Goal: Find specific page/section: Find specific page/section

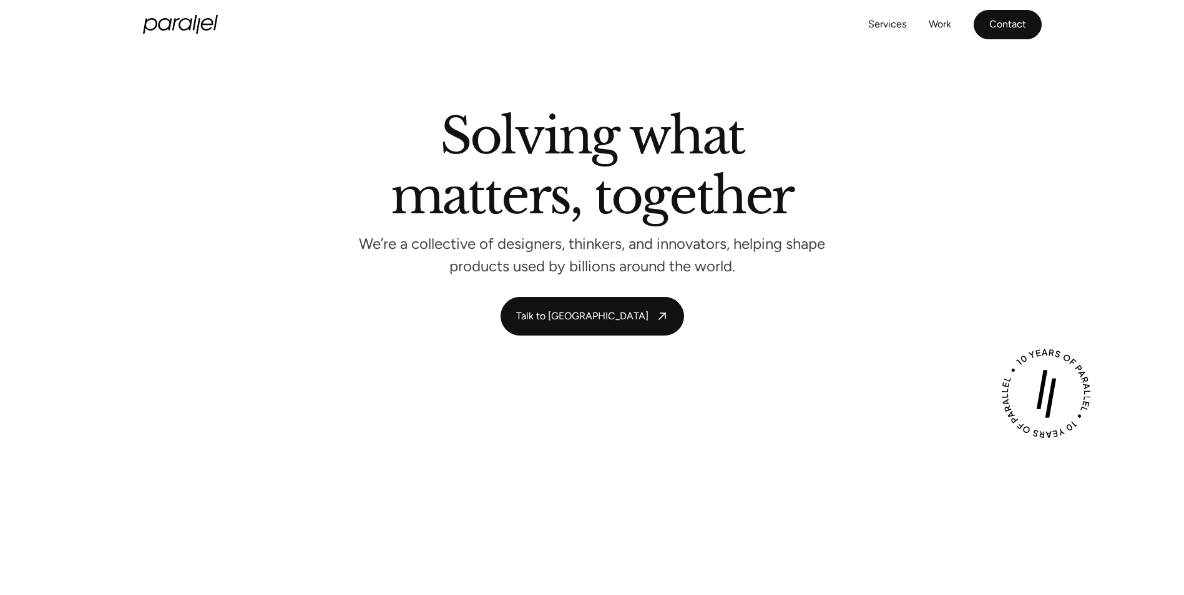
click at [1002, 24] on link "Contact" at bounding box center [1008, 24] width 68 height 29
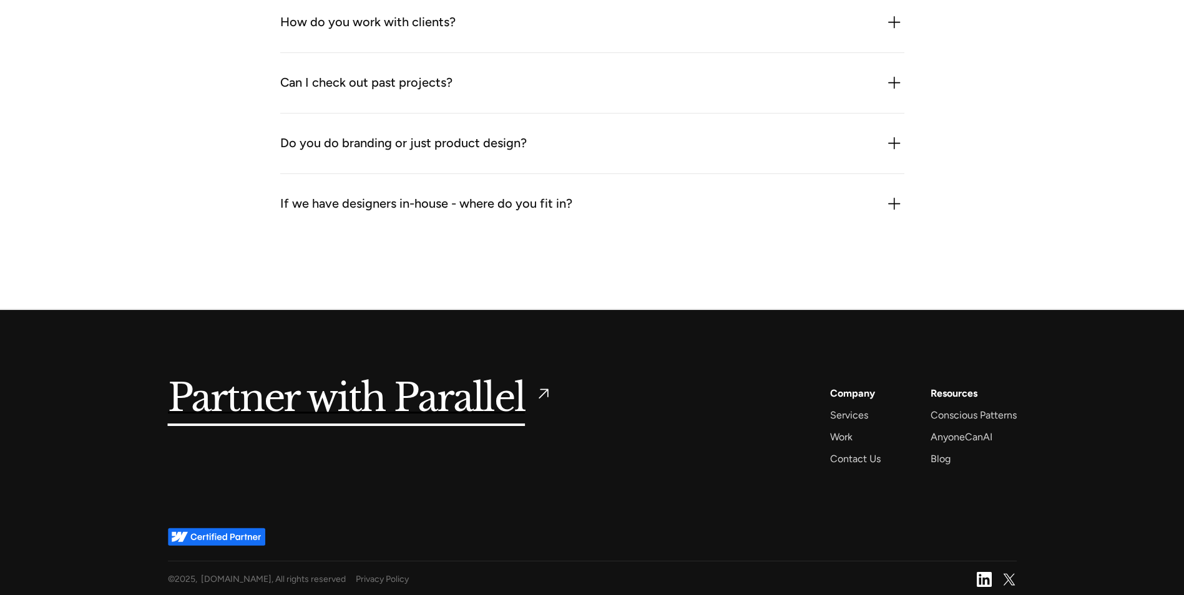
scroll to position [1514, 0]
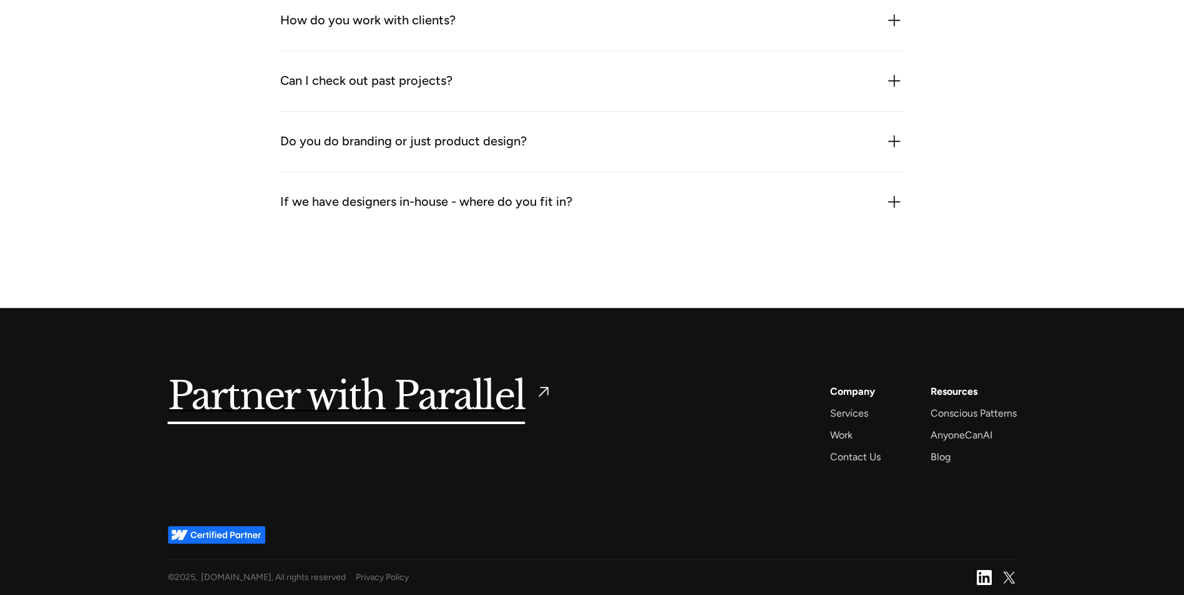
click at [836, 388] on div "Company" at bounding box center [852, 391] width 45 height 17
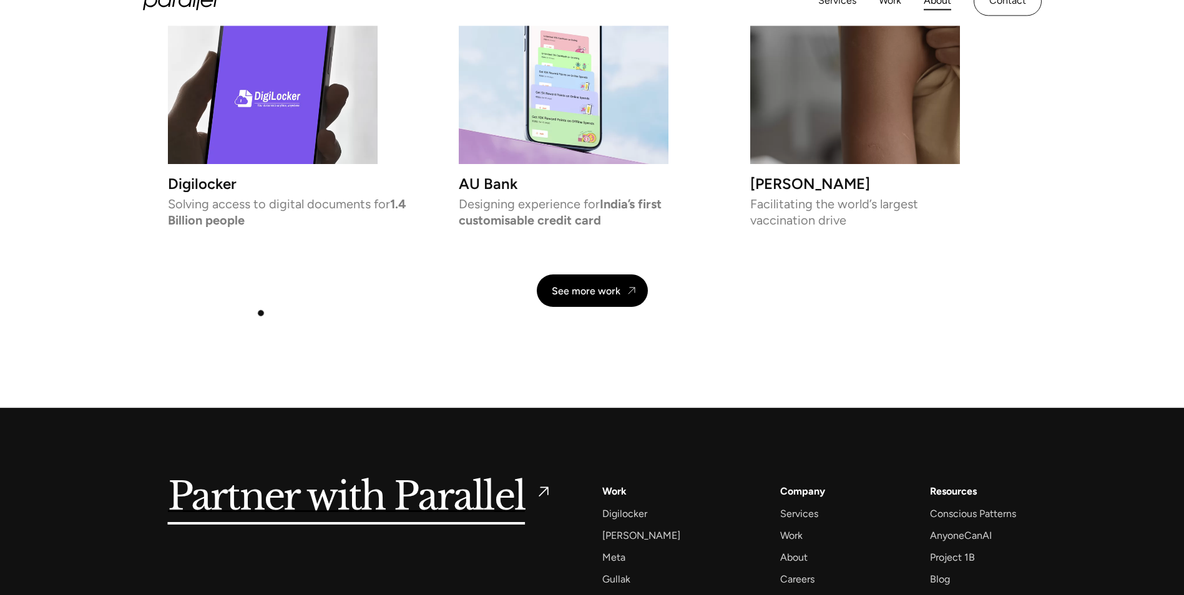
scroll to position [2684, 0]
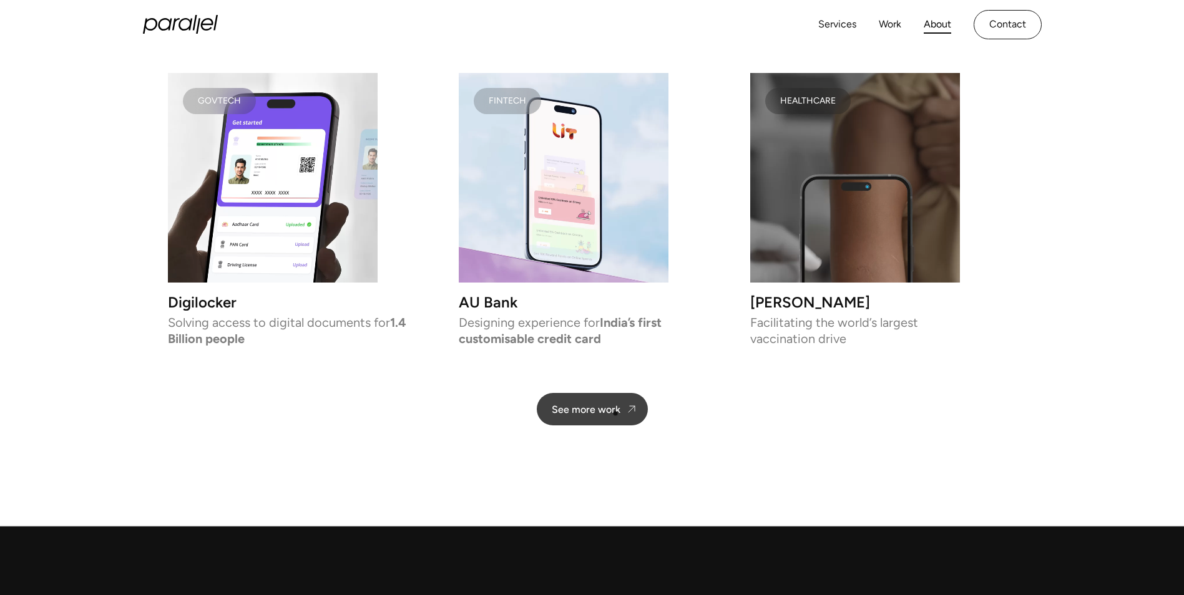
click at [614, 414] on div "See more work" at bounding box center [586, 410] width 69 height 12
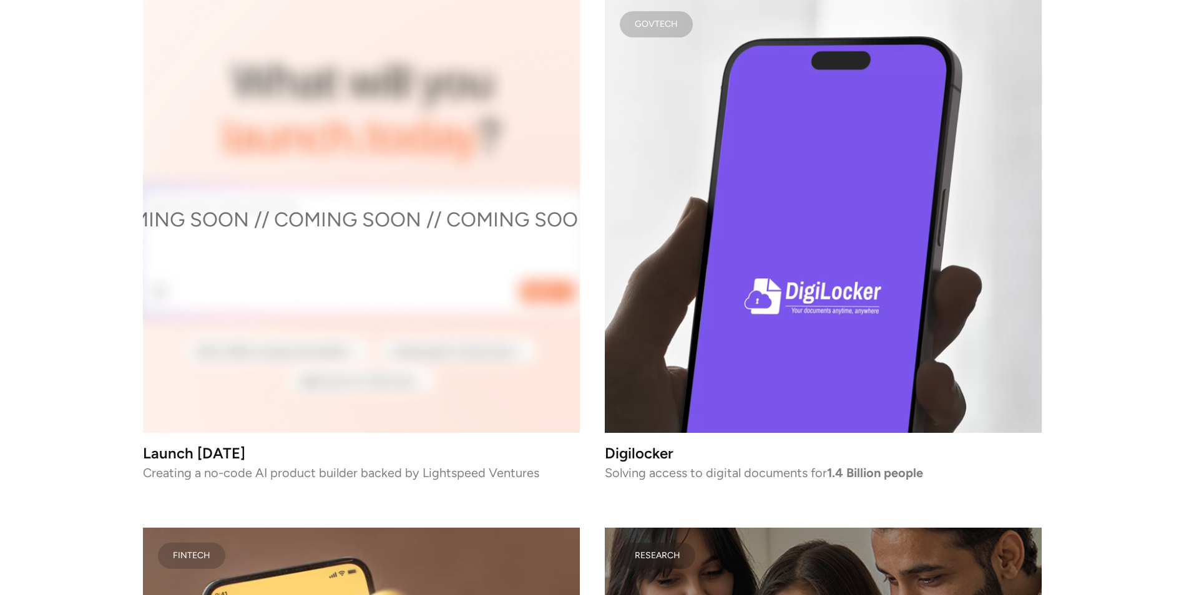
scroll to position [4119, 0]
